Goal: Register for event/course

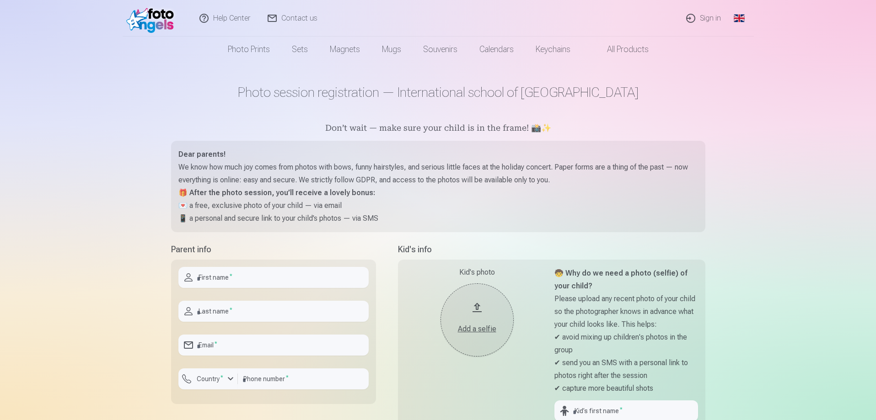
scroll to position [91, 0]
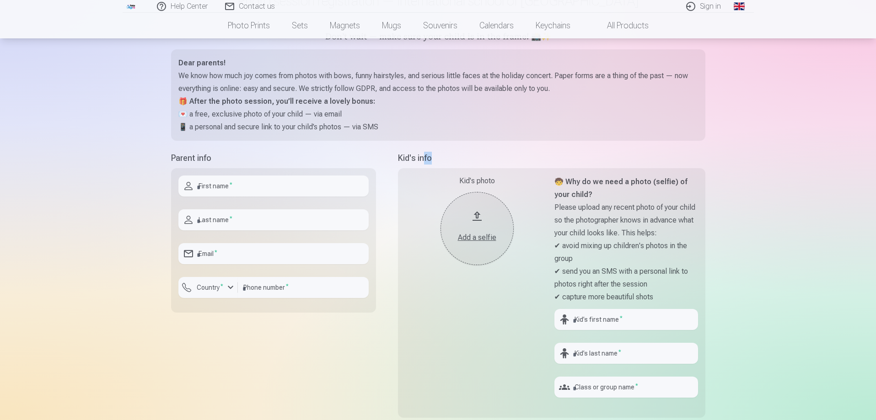
drag, startPoint x: 423, startPoint y: 157, endPoint x: 619, endPoint y: 160, distance: 195.8
click at [619, 160] on h5 "Kid's info" at bounding box center [551, 158] width 307 height 13
click at [628, 185] on strong "🧒 Why do we need a photo (selfie) of your child?" at bounding box center [620, 188] width 133 height 22
click at [629, 185] on strong "🧒 Why do we need a photo (selfie) of your child?" at bounding box center [620, 188] width 133 height 22
click at [666, 183] on strong "🧒 Why do we need a photo (selfie) of your child?" at bounding box center [620, 188] width 133 height 22
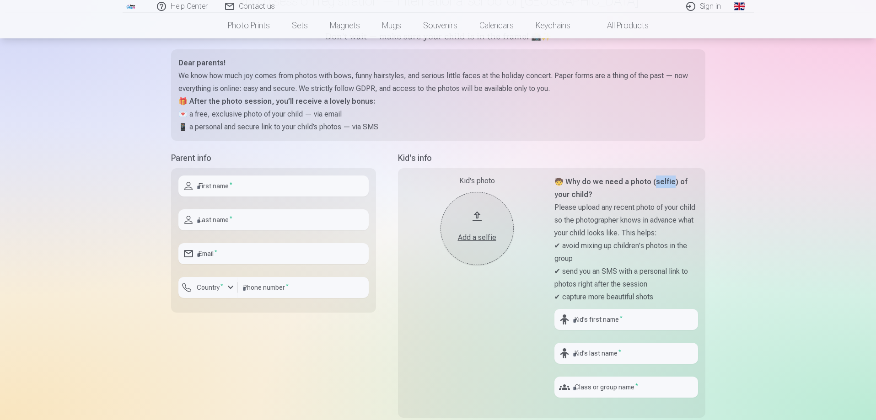
drag, startPoint x: 666, startPoint y: 183, endPoint x: 685, endPoint y: 183, distance: 19.2
click at [671, 183] on strong "🧒 Why do we need a photo (selfie) of your child?" at bounding box center [620, 188] width 133 height 22
click at [688, 182] on strong "🧒 Why do we need a photo (selfie) of your child?" at bounding box center [620, 188] width 133 height 22
drag, startPoint x: 574, startPoint y: 208, endPoint x: 612, endPoint y: 210, distance: 38.0
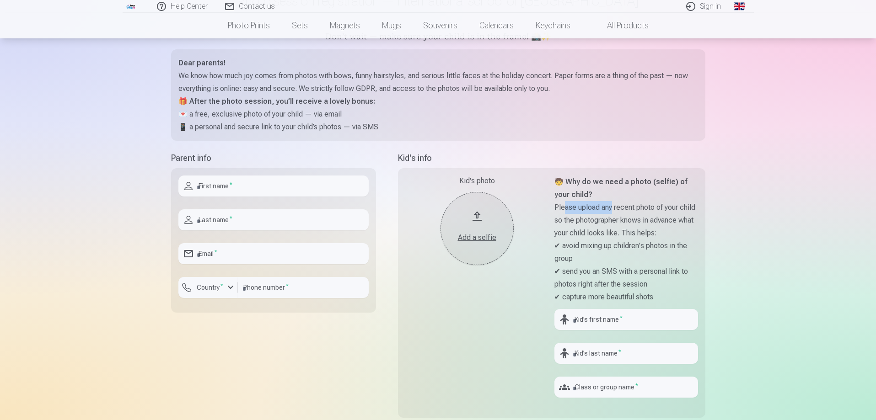
click at [612, 210] on p "Please upload any recent photo of your child so the photographer knows in advan…" at bounding box center [626, 220] width 144 height 38
click at [613, 209] on p "Please upload any recent photo of your child so the photographer knows in advan…" at bounding box center [626, 220] width 144 height 38
click at [617, 208] on p "Please upload any recent photo of your child so the photographer knows in advan…" at bounding box center [626, 220] width 144 height 38
drag, startPoint x: 617, startPoint y: 208, endPoint x: 665, endPoint y: 208, distance: 48.0
click at [619, 208] on p "Please upload any recent photo of your child so the photographer knows in advan…" at bounding box center [626, 220] width 144 height 38
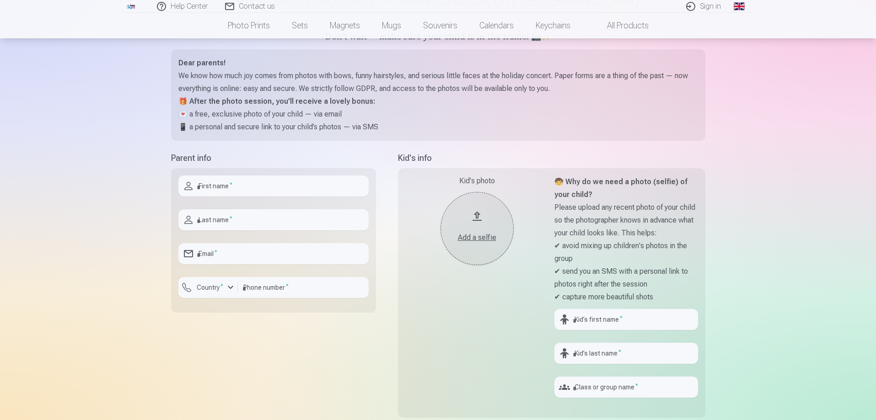
click at [665, 208] on p "Please upload any recent photo of your child so the photographer knows in advan…" at bounding box center [626, 220] width 144 height 38
click at [592, 223] on p "Please upload any recent photo of your child so the photographer knows in advan…" at bounding box center [626, 220] width 144 height 38
drag, startPoint x: 592, startPoint y: 223, endPoint x: 629, endPoint y: 223, distance: 37.1
click at [595, 223] on p "Please upload any recent photo of your child so the photographer knows in advan…" at bounding box center [626, 220] width 144 height 38
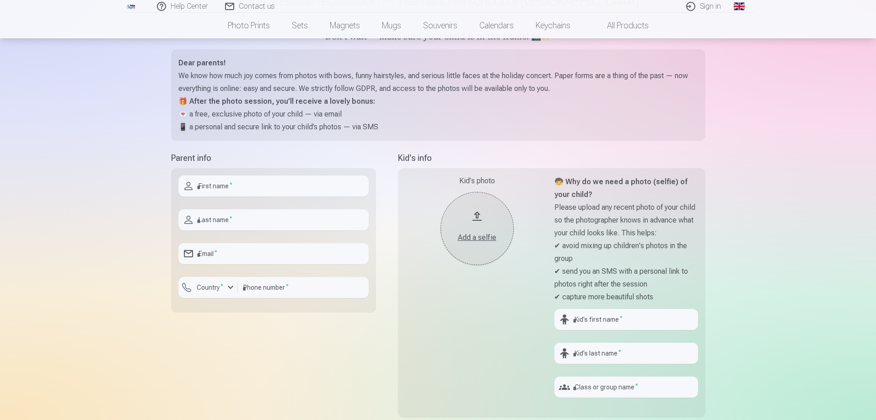
click at [646, 223] on p "Please upload any recent photo of your child so the photographer knows in advan…" at bounding box center [626, 220] width 144 height 38
drag, startPoint x: 646, startPoint y: 223, endPoint x: 686, endPoint y: 223, distance: 39.3
click at [662, 223] on p "Please upload any recent photo of your child so the photographer knows in advan…" at bounding box center [626, 220] width 144 height 38
click at [698, 222] on div "Kid's photo Add a selfie 🧒 Why do we need a photo (selfie) of your child? Pleas…" at bounding box center [551, 293] width 307 height 250
drag, startPoint x: 590, startPoint y: 231, endPoint x: 627, endPoint y: 231, distance: 37.1
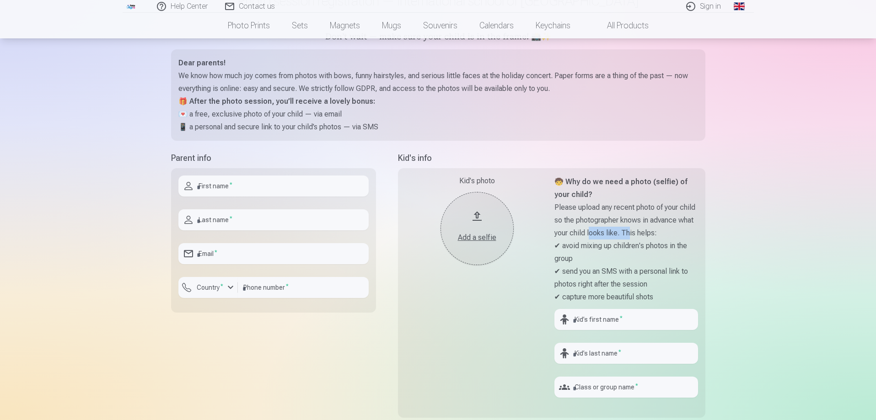
click at [627, 231] on p "Please upload any recent photo of your child so the photographer knows in advan…" at bounding box center [626, 220] width 144 height 38
click at [642, 236] on p "Please upload any recent photo of your child so the photographer knows in advan…" at bounding box center [626, 220] width 144 height 38
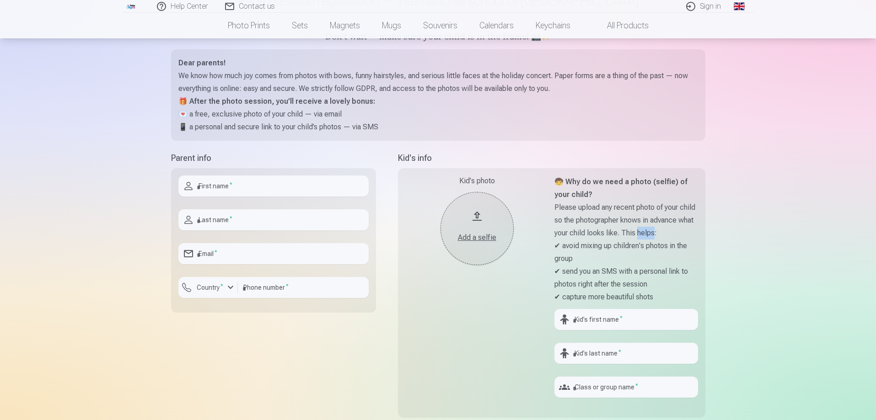
drag, startPoint x: 642, startPoint y: 236, endPoint x: 647, endPoint y: 236, distance: 5.5
click at [642, 236] on p "Please upload any recent photo of your child so the photographer knows in advan…" at bounding box center [626, 220] width 144 height 38
click at [653, 235] on p "Please upload any recent photo of your child so the photographer knows in advan…" at bounding box center [626, 220] width 144 height 38
click at [618, 235] on p "Please upload any recent photo of your child so the photographer knows in advan…" at bounding box center [626, 220] width 144 height 38
drag, startPoint x: 618, startPoint y: 235, endPoint x: 588, endPoint y: 241, distance: 30.3
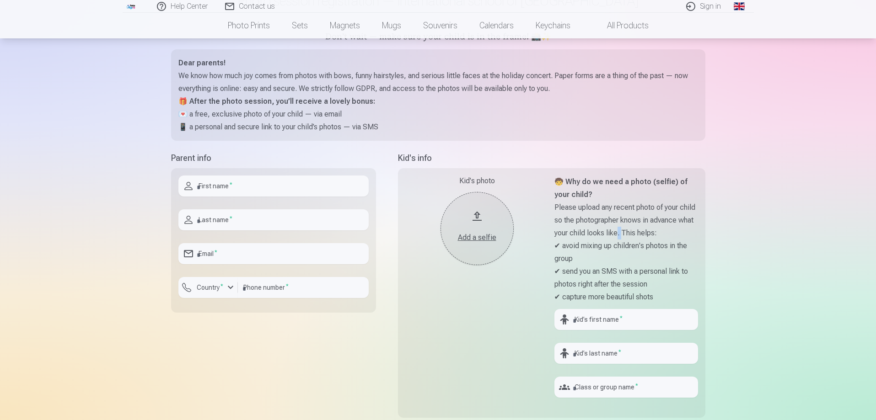
click at [616, 236] on p "Please upload any recent photo of your child so the photographer knows in advan…" at bounding box center [626, 220] width 144 height 38
click at [588, 241] on p "✔ avoid mixing up children's photos in the group" at bounding box center [626, 253] width 144 height 26
drag, startPoint x: 586, startPoint y: 244, endPoint x: 640, endPoint y: 244, distance: 54.0
click at [640, 244] on p "✔ avoid mixing up children's photos in the group" at bounding box center [626, 253] width 144 height 26
click at [641, 244] on p "✔ avoid mixing up children's photos in the group" at bounding box center [626, 253] width 144 height 26
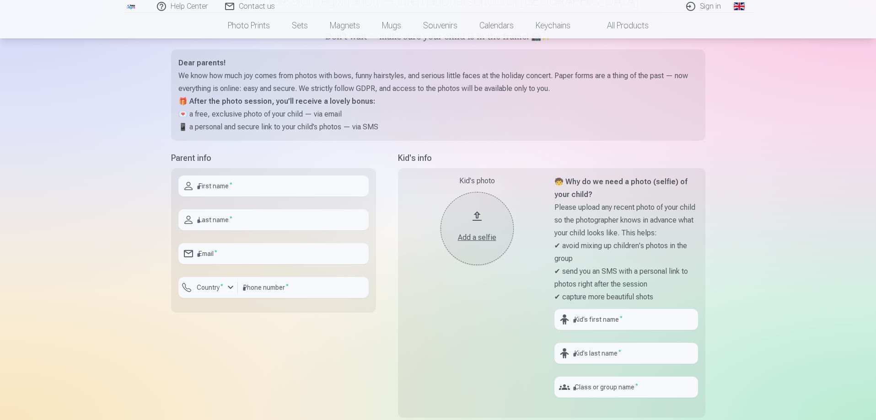
drag, startPoint x: 612, startPoint y: 245, endPoint x: 647, endPoint y: 247, distance: 35.3
click at [623, 245] on p "✔ avoid mixing up children's photos in the group" at bounding box center [626, 253] width 144 height 26
drag, startPoint x: 647, startPoint y: 247, endPoint x: 699, endPoint y: 252, distance: 52.4
click at [699, 252] on div "Kid's photo Add a selfie 🧒 Why do we need a photo (selfie) of your child? Pleas…" at bounding box center [551, 293] width 307 height 250
drag, startPoint x: 699, startPoint y: 252, endPoint x: 486, endPoint y: 250, distance: 213.2
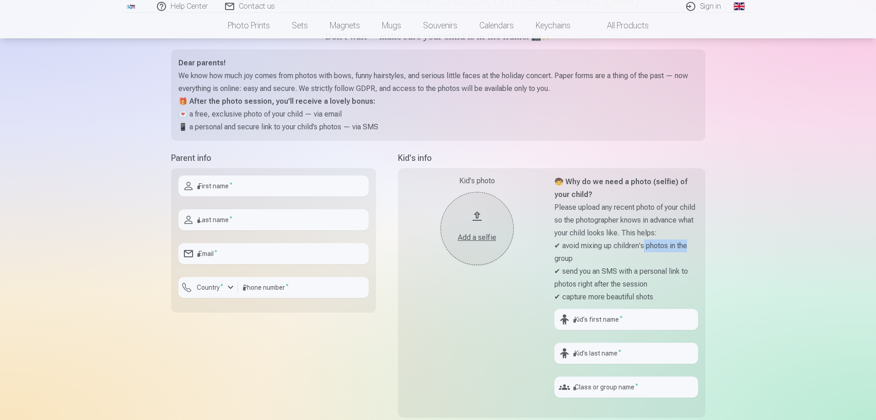
click at [699, 252] on div "Kid's photo Add a selfie 🧒 Why do we need a photo (selfie) of your child? Pleas…" at bounding box center [551, 293] width 307 height 250
click at [249, 175] on div "First name * Last name * Email * Country * Phone number *" at bounding box center [273, 240] width 205 height 145
click at [241, 190] on input "text" at bounding box center [273, 186] width 190 height 21
type input "******"
type input "*********"
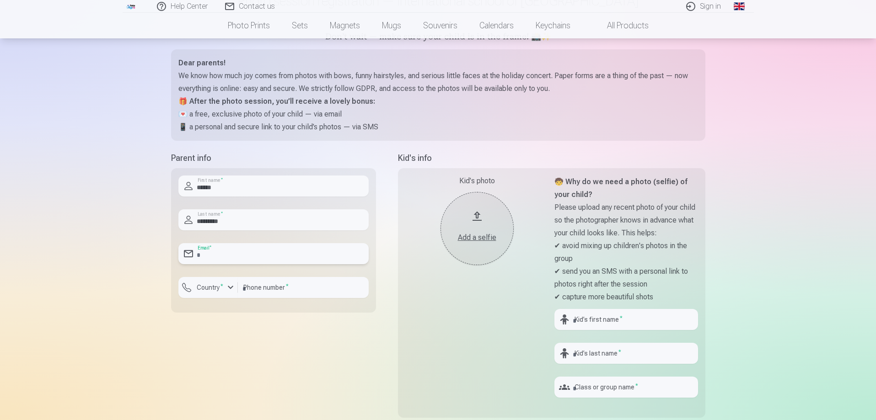
type input "**********"
type input "********"
click at [299, 356] on div "**********" at bounding box center [273, 290] width 205 height 277
click at [204, 285] on label "Country *" at bounding box center [210, 287] width 34 height 9
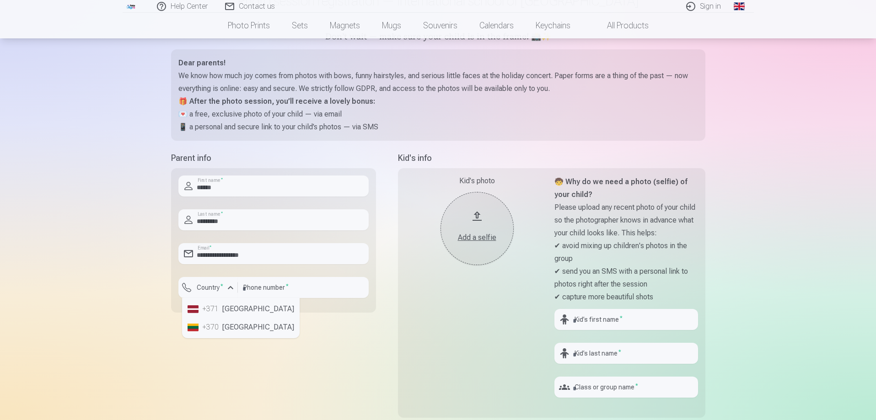
click at [226, 312] on li "+371 [GEOGRAPHIC_DATA]" at bounding box center [241, 309] width 114 height 18
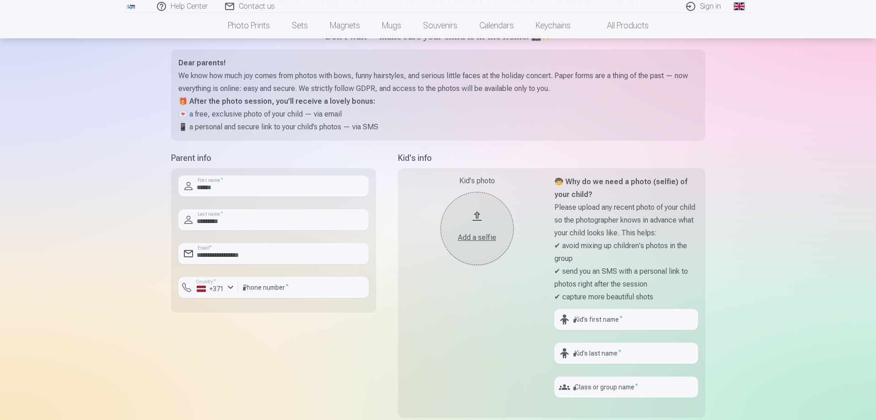
click at [341, 363] on div "**********" at bounding box center [273, 290] width 205 height 277
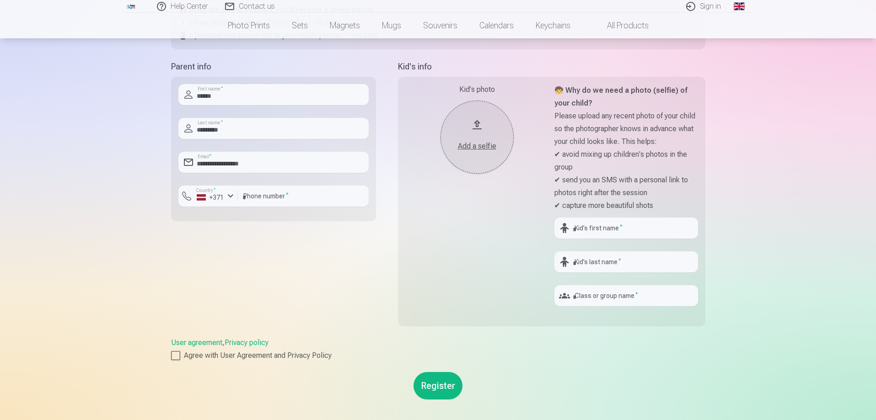
scroll to position [137, 0]
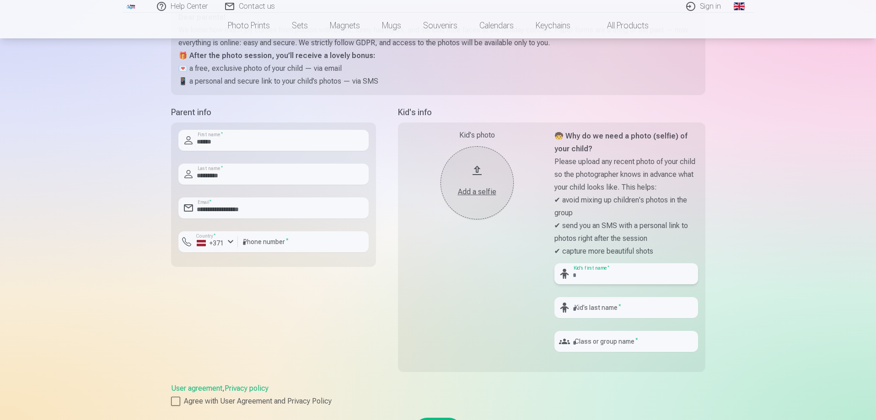
click at [616, 274] on input "text" at bounding box center [626, 273] width 144 height 21
click at [628, 271] on input "text" at bounding box center [626, 273] width 144 height 21
type input "******"
type input "*********"
drag, startPoint x: 571, startPoint y: 260, endPoint x: 579, endPoint y: 262, distance: 8.1
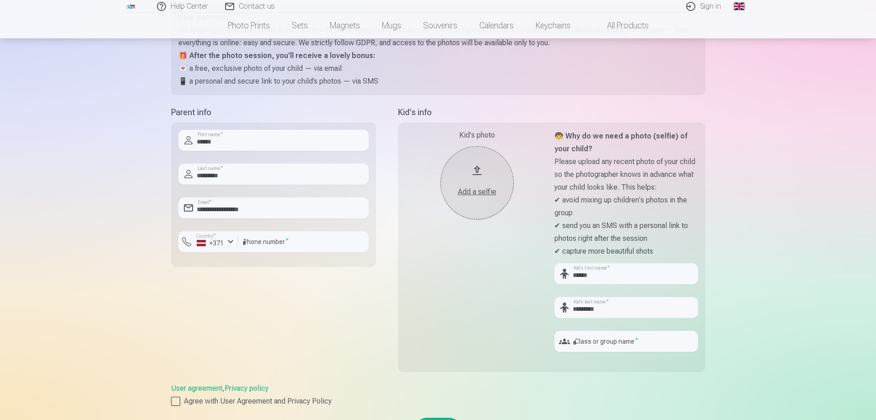
click at [572, 259] on div "Kid's photo Add a selfie 🧒 Why do we need a photo (selfie) of your child? Pleas…" at bounding box center [551, 248] width 307 height 250
drag, startPoint x: 597, startPoint y: 271, endPoint x: 552, endPoint y: 272, distance: 44.8
click at [552, 272] on div "Kid's photo Add a selfie 🧒 Why do we need a photo (selfie) of your child? Pleas…" at bounding box center [551, 248] width 307 height 250
type input "******"
click at [628, 339] on input "text" at bounding box center [626, 341] width 144 height 21
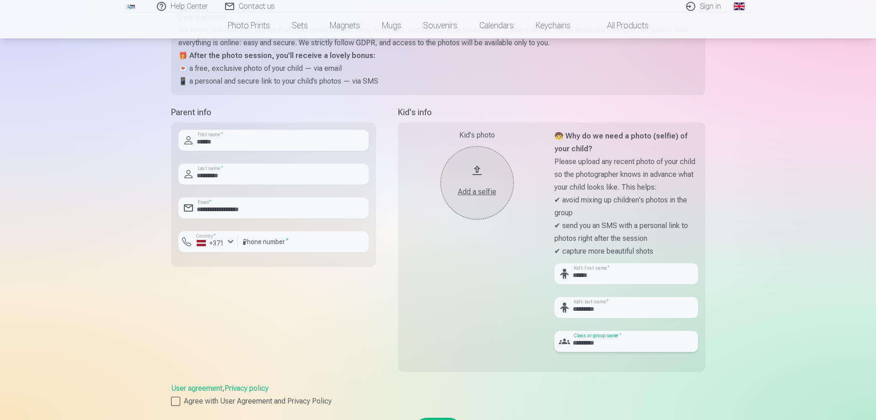
type input "********"
click at [656, 204] on p "✔ avoid mixing up children's photos in the group" at bounding box center [626, 207] width 144 height 26
click at [770, 374] on div "Help Center Contact us Sign in Global Latvian (lv) Lithuanian (lt) Russian (ru)…" at bounding box center [438, 291] width 876 height 856
click at [607, 204] on p "✔ avoid mixing up children's photos in the group" at bounding box center [626, 207] width 144 height 26
click at [181, 400] on label "Agree with User Agreement and Privacy Policy" at bounding box center [438, 401] width 534 height 11
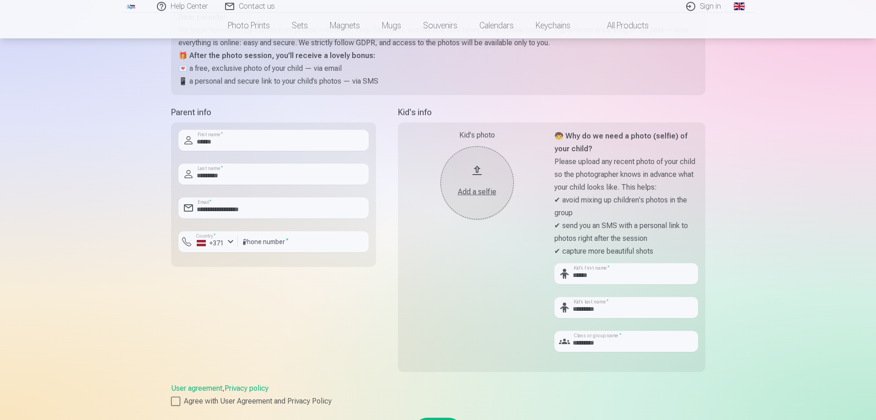
click at [709, 211] on div "**********" at bounding box center [438, 291] width 549 height 856
drag, startPoint x: 299, startPoint y: 49, endPoint x: 356, endPoint y: 62, distance: 59.0
click at [355, 62] on div "Dear parents! We know how much joy comes from photos with bows, funny hairstyle…" at bounding box center [438, 49] width 520 height 77
click at [358, 61] on p "🎁 After the photo session, you’ll receive a lovely bonus:" at bounding box center [438, 55] width 520 height 13
drag, startPoint x: 350, startPoint y: 55, endPoint x: 371, endPoint y: 59, distance: 21.4
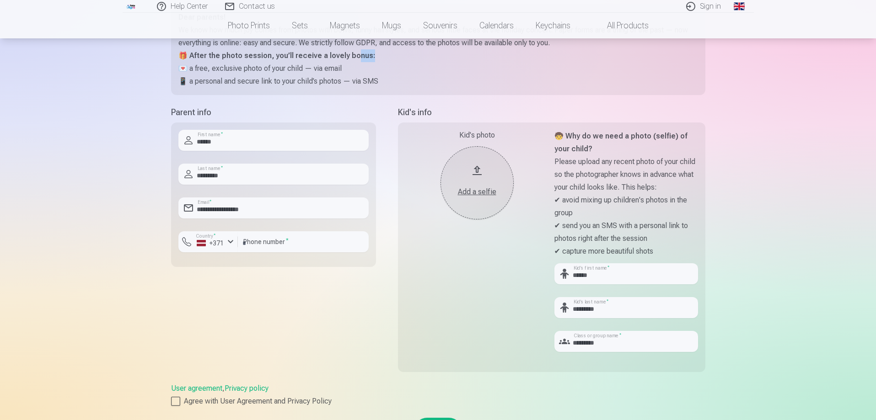
click at [371, 59] on p "🎁 After the photo session, you’ll receive a lovely bonus:" at bounding box center [438, 55] width 520 height 13
click at [287, 67] on p "💌 a free, exclusive photo of your child — via email" at bounding box center [438, 68] width 520 height 13
click at [254, 67] on p "💌 a free, exclusive photo of your child — via email" at bounding box center [438, 68] width 520 height 13
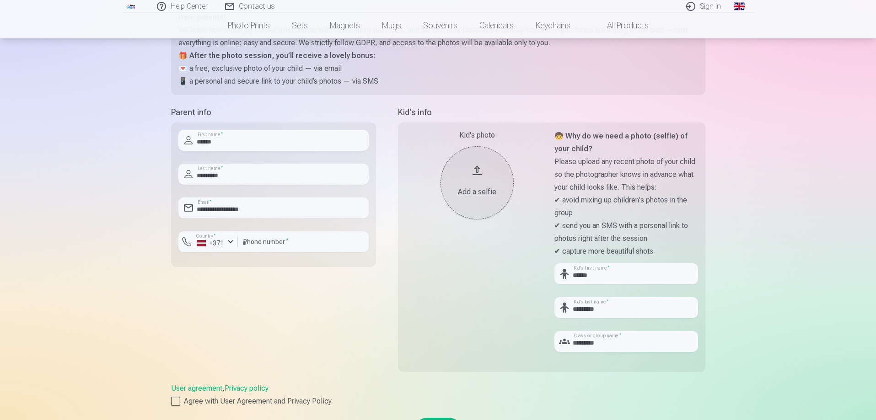
click at [311, 68] on p "💌 a free, exclusive photo of your child — via email" at bounding box center [438, 68] width 520 height 13
click at [318, 68] on p "💌 a free, exclusive photo of your child — via email" at bounding box center [438, 68] width 520 height 13
drag, startPoint x: 245, startPoint y: 63, endPoint x: 288, endPoint y: 68, distance: 43.2
click at [288, 68] on p "💌 a free, exclusive photo of your child — via email" at bounding box center [438, 68] width 520 height 13
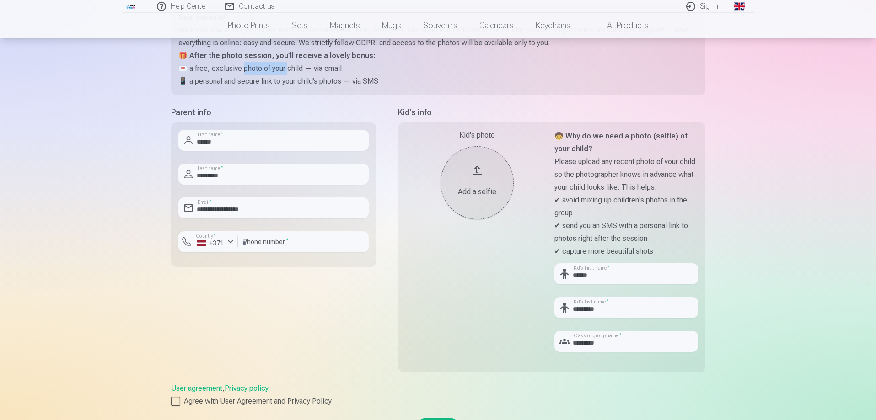
scroll to position [91, 0]
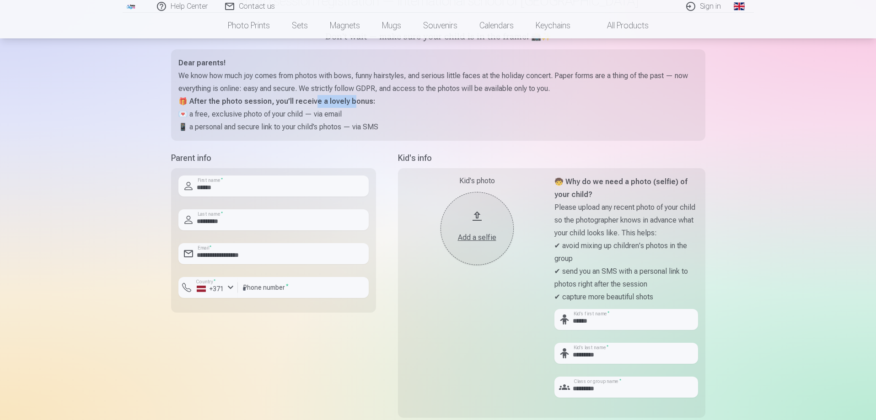
click at [349, 103] on strong "🎁 After the photo session, you’ll receive a lovely bonus:" at bounding box center [276, 101] width 197 height 9
drag, startPoint x: 250, startPoint y: 126, endPoint x: 296, endPoint y: 132, distance: 45.7
click at [296, 132] on p "📱 a personal and secure link to your child’s photos — via SMS" at bounding box center [438, 127] width 520 height 13
click at [300, 129] on p "📱 a personal and secure link to your child’s photos — via SMS" at bounding box center [438, 127] width 520 height 13
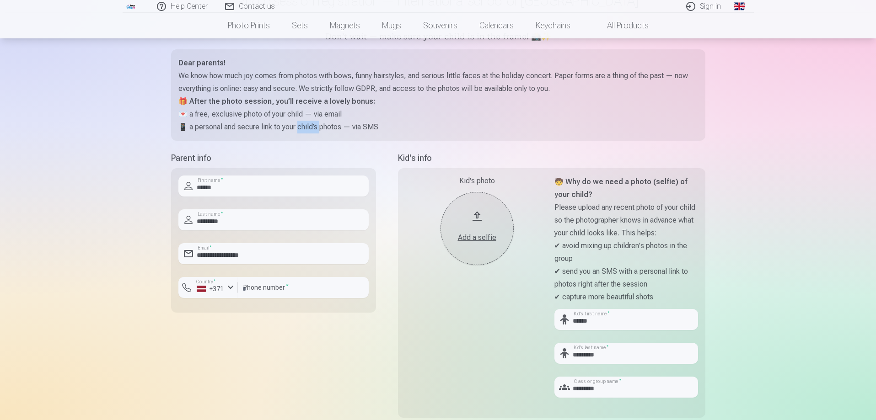
click at [313, 129] on p "📱 a personal and secure link to your child’s photos — via SMS" at bounding box center [438, 127] width 520 height 13
drag, startPoint x: 313, startPoint y: 129, endPoint x: 331, endPoint y: 129, distance: 17.8
click at [314, 129] on p "📱 a personal and secure link to your child’s photos — via SMS" at bounding box center [438, 127] width 520 height 13
click at [331, 129] on p "📱 a personal and secure link to your child’s photos — via SMS" at bounding box center [438, 127] width 520 height 13
drag, startPoint x: 331, startPoint y: 129, endPoint x: 336, endPoint y: 129, distance: 5.1
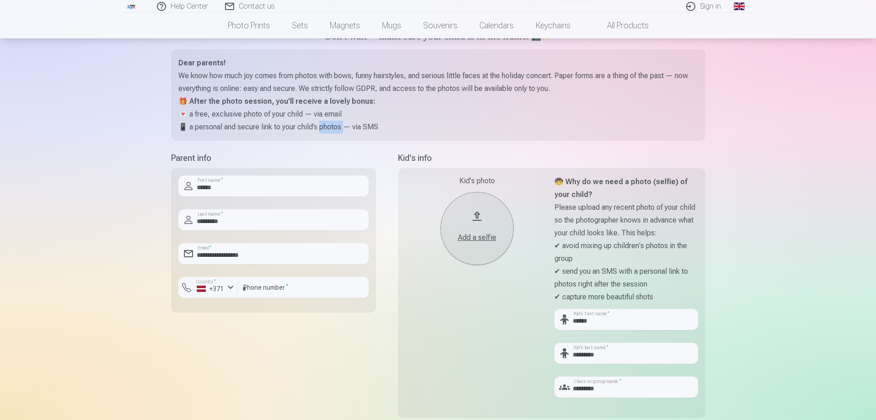
click at [333, 129] on p "📱 a personal and secure link to your child’s photos — via SMS" at bounding box center [438, 127] width 520 height 13
click at [360, 129] on p "📱 a personal and secure link to your child’s photos — via SMS" at bounding box center [438, 127] width 520 height 13
click at [414, 125] on p "📱 a personal and secure link to your child’s photos — via SMS" at bounding box center [438, 127] width 520 height 13
click at [444, 364] on div "Kid's photo Add a selfie" at bounding box center [477, 291] width 144 height 230
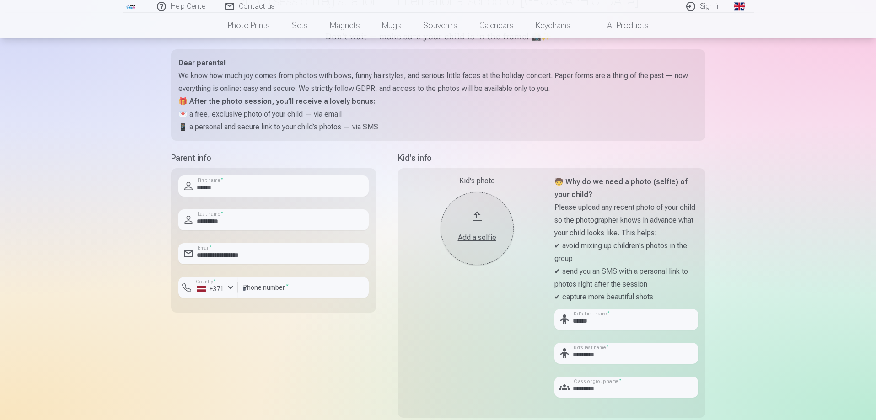
click at [470, 235] on div "Add a selfie" at bounding box center [477, 237] width 55 height 11
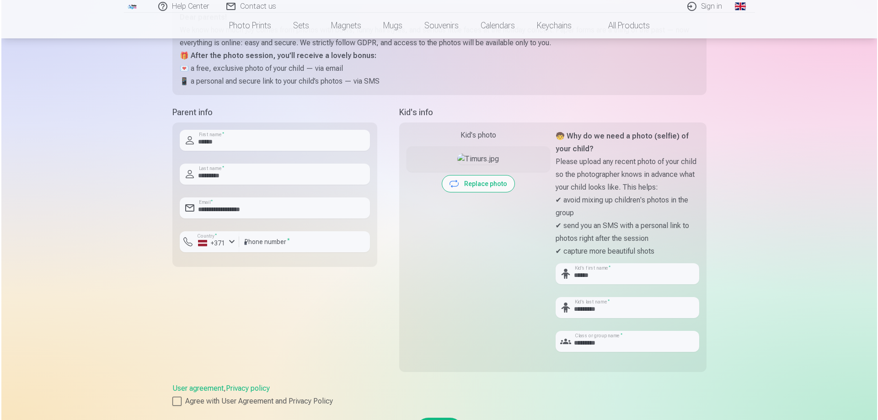
scroll to position [274, 0]
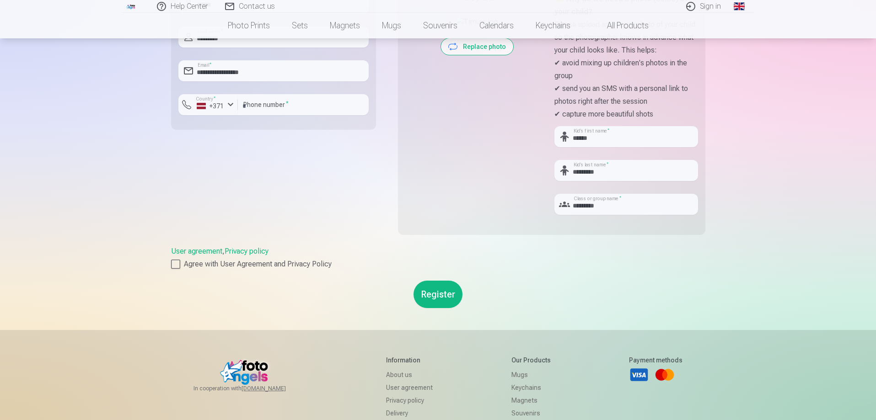
click at [435, 294] on button "Register" at bounding box center [438, 294] width 49 height 27
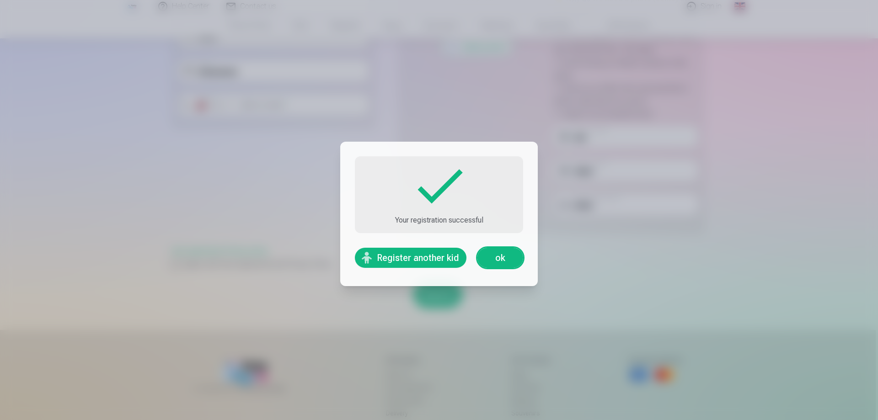
click at [507, 256] on link "ok" at bounding box center [501, 258] width 46 height 20
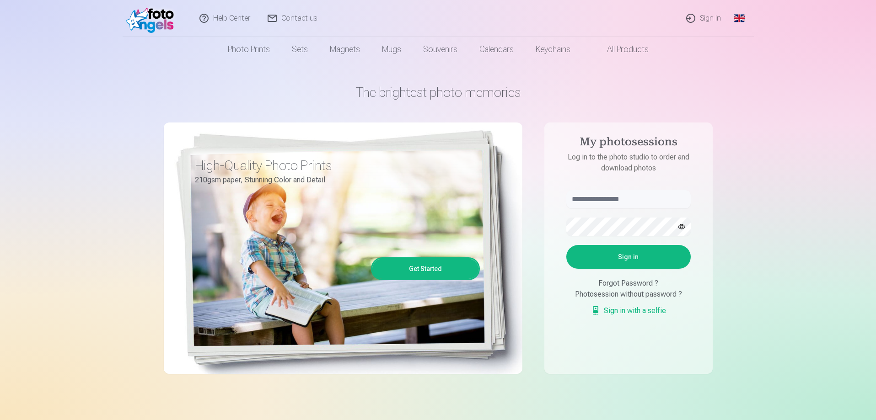
click at [616, 47] on link "All products" at bounding box center [620, 50] width 78 height 26
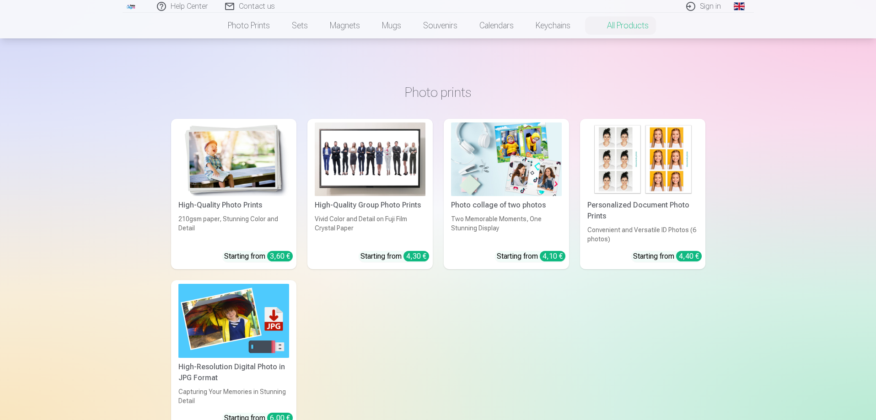
scroll to position [274, 0]
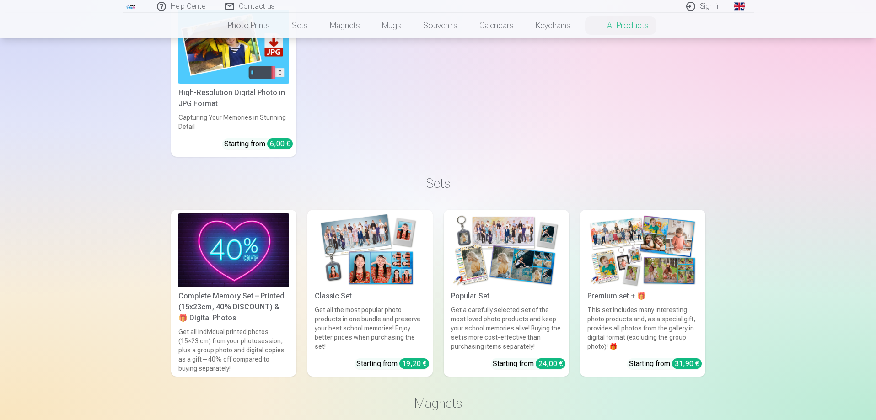
click at [355, 238] on img at bounding box center [370, 251] width 111 height 74
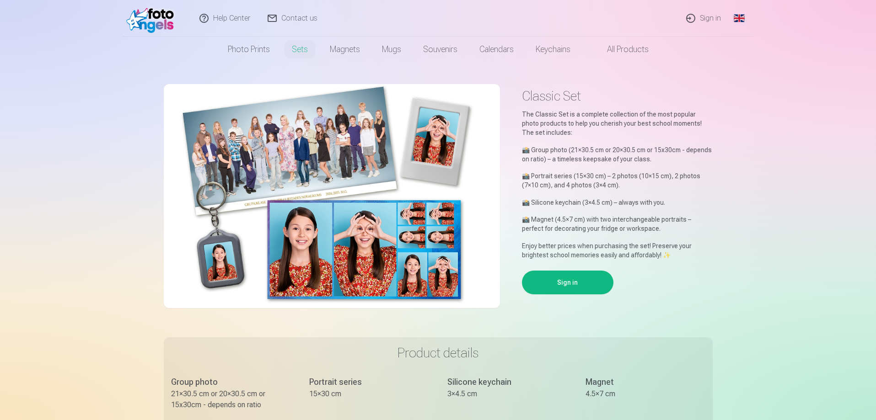
click at [141, 24] on img at bounding box center [152, 18] width 53 height 29
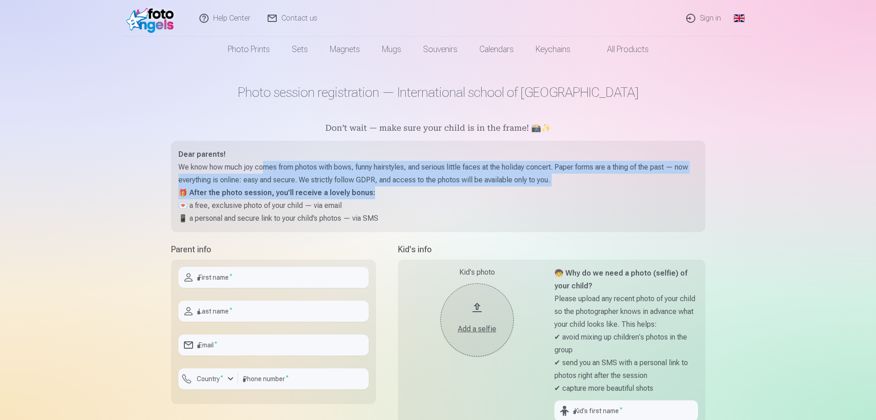
drag, startPoint x: 274, startPoint y: 172, endPoint x: 461, endPoint y: 189, distance: 186.9
click at [461, 189] on div "Dear parents! We know how much joy comes from photos with bows, funny hairstyle…" at bounding box center [438, 186] width 520 height 77
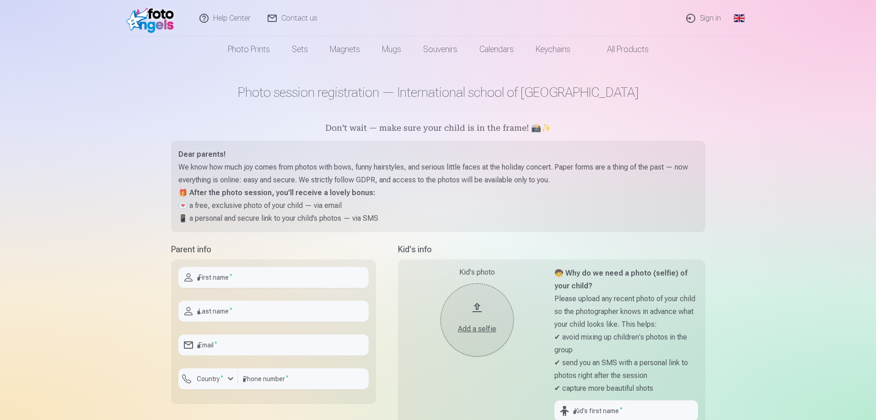
click at [478, 202] on p "💌 a free, exclusive photo of your child — via email" at bounding box center [438, 205] width 520 height 13
click at [712, 22] on link "Sign in" at bounding box center [704, 18] width 52 height 37
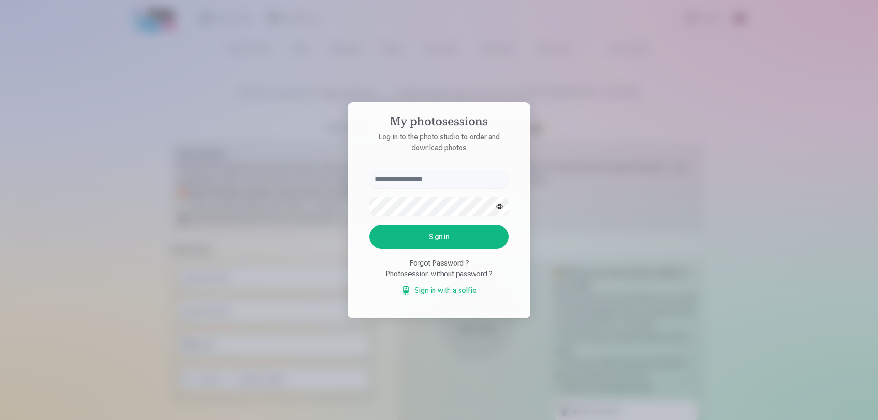
click at [693, 170] on div at bounding box center [439, 210] width 878 height 420
